Goal: Browse casually: Explore the website without a specific task or goal

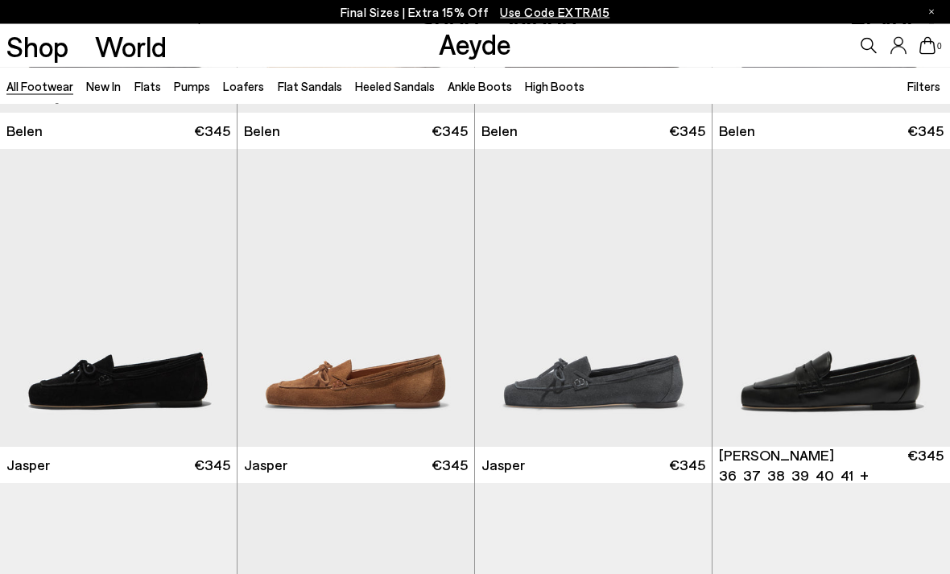
scroll to position [289, 0]
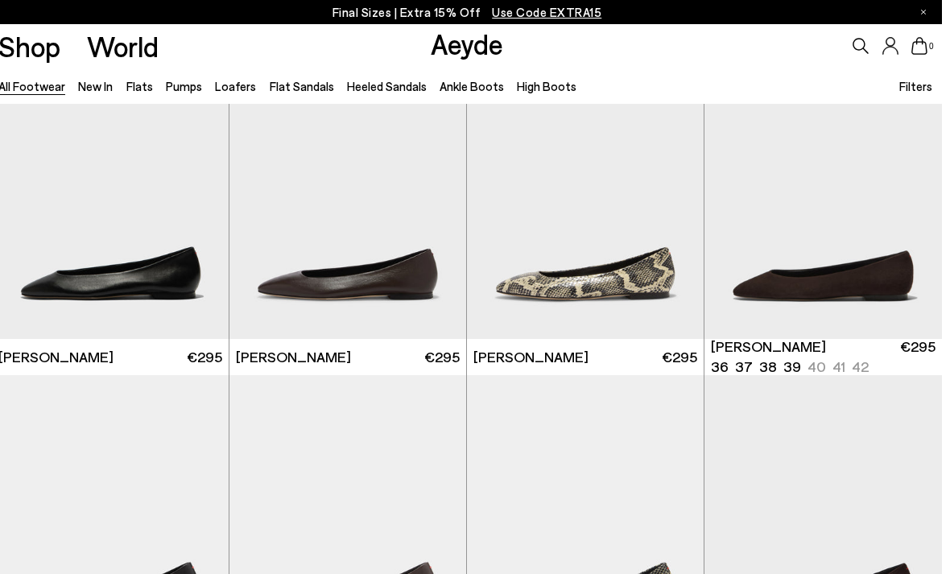
scroll to position [2082, 0]
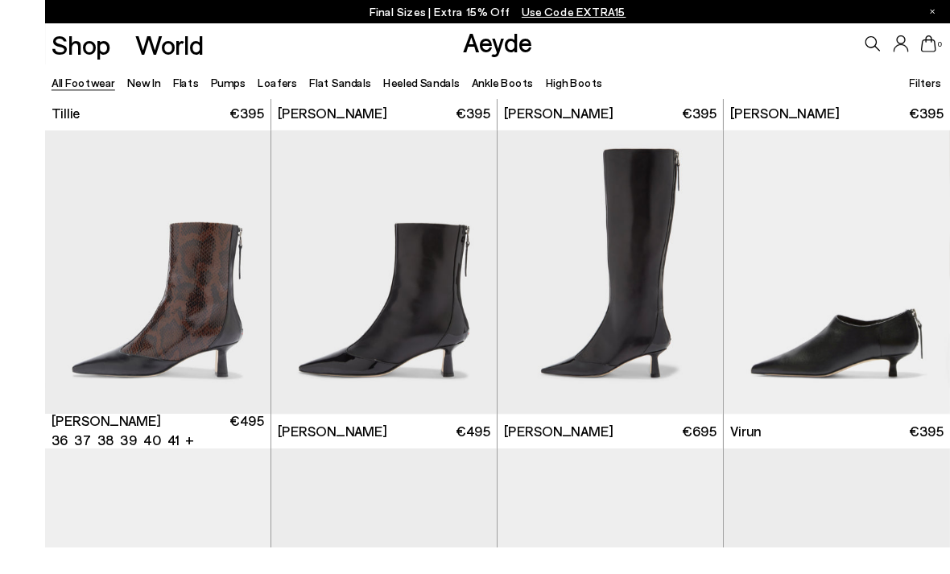
scroll to position [4024, 0]
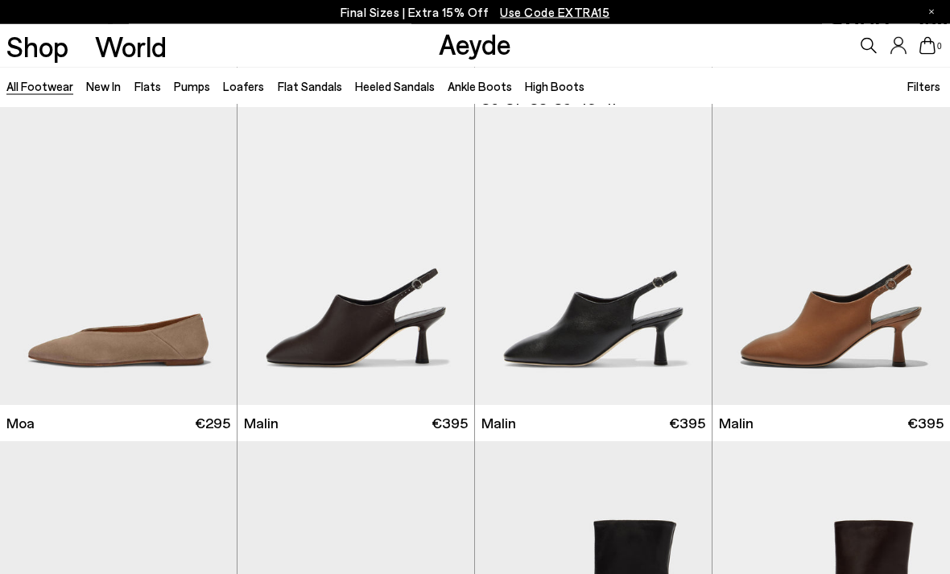
scroll to position [6011, 0]
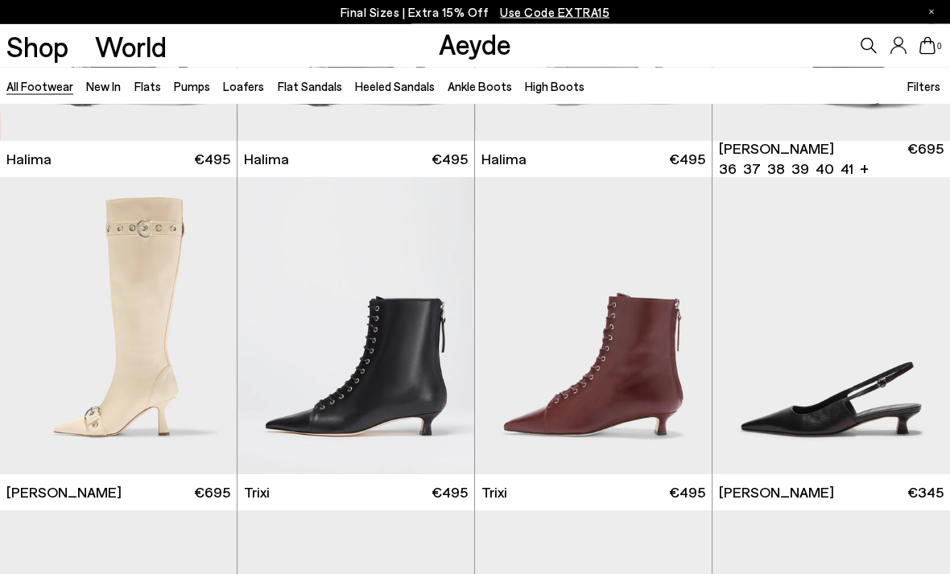
scroll to position [8281, 0]
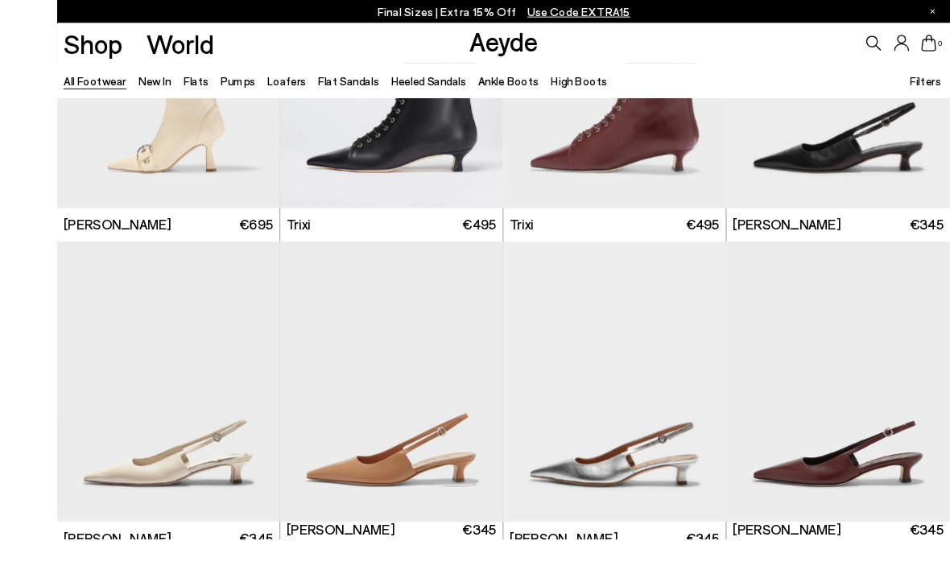
scroll to position [8642, 0]
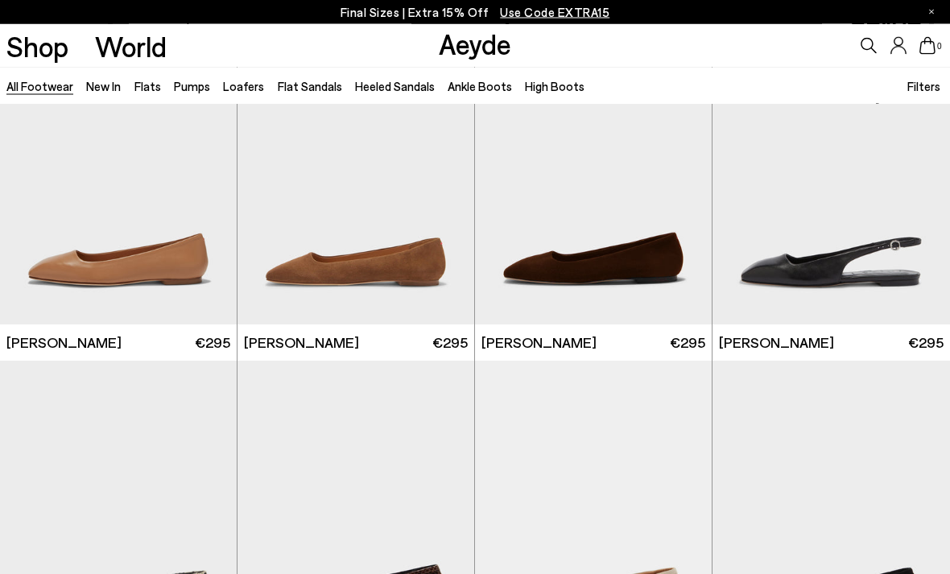
scroll to position [11437, 0]
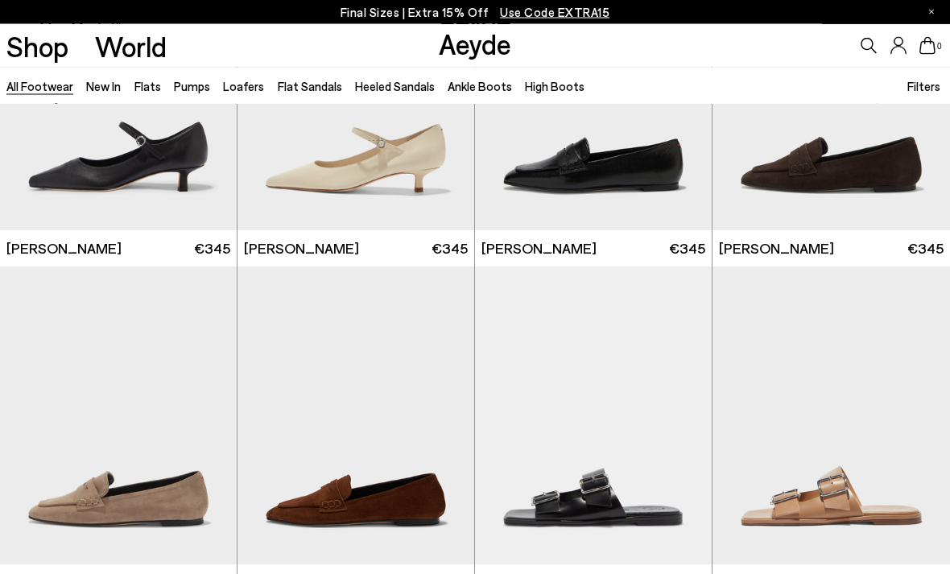
scroll to position [13536, 0]
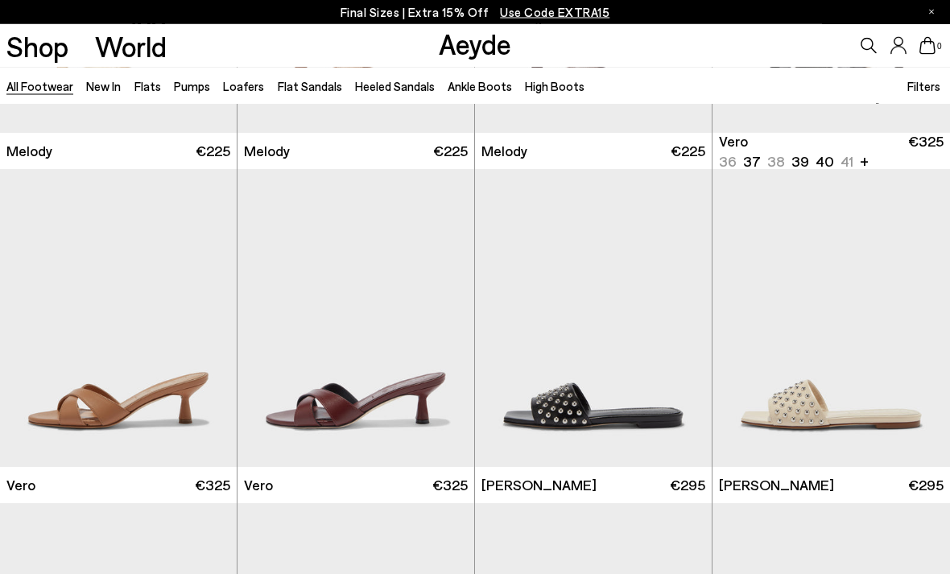
scroll to position [15973, 0]
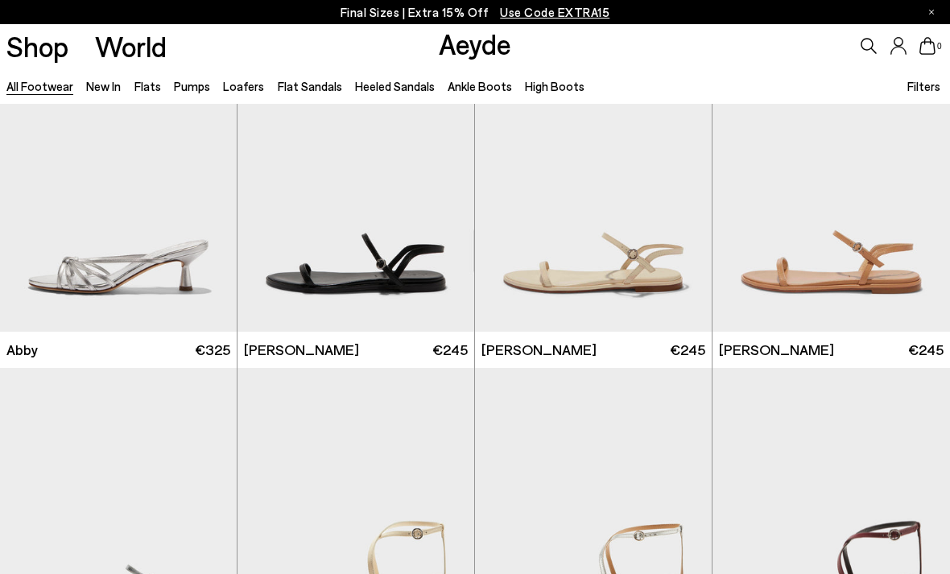
scroll to position [18798, 0]
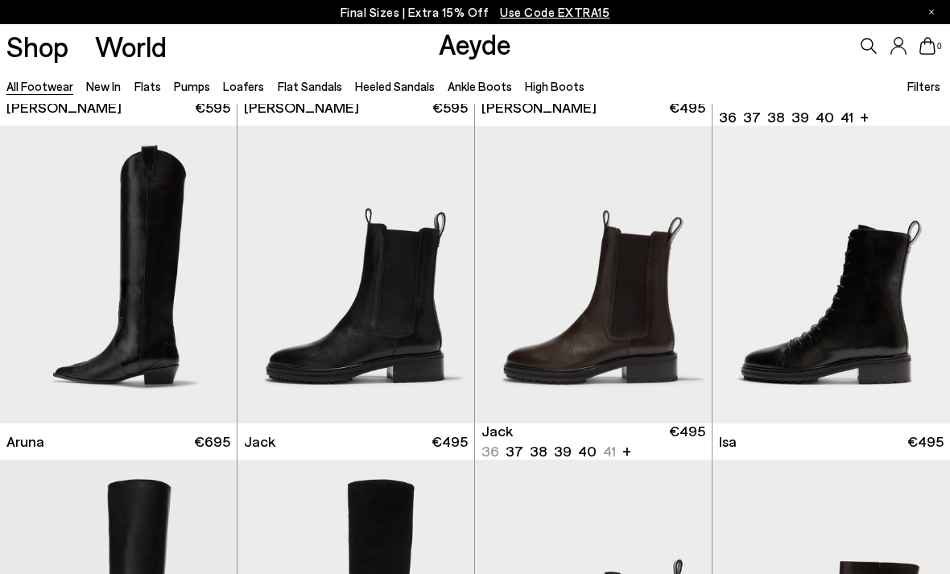
scroll to position [22363, 0]
